Goal: Task Accomplishment & Management: Manage account settings

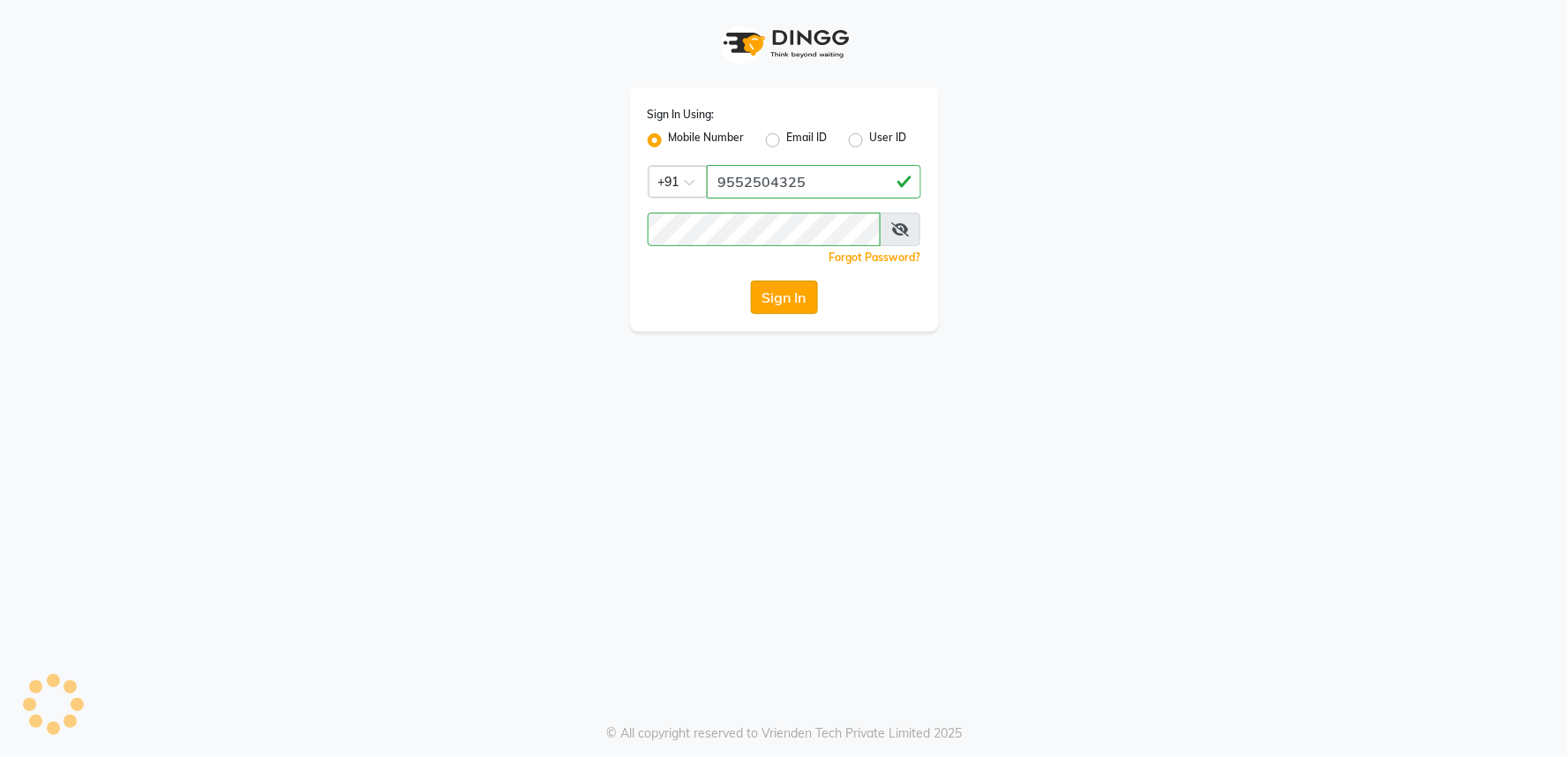
click at [789, 291] on button "Sign In" at bounding box center [784, 298] width 67 height 33
click at [809, 296] on button "Sign In" at bounding box center [784, 298] width 67 height 33
click at [809, 294] on button "Sign In" at bounding box center [784, 298] width 67 height 33
